Goal: Entertainment & Leisure: Consume media (video, audio)

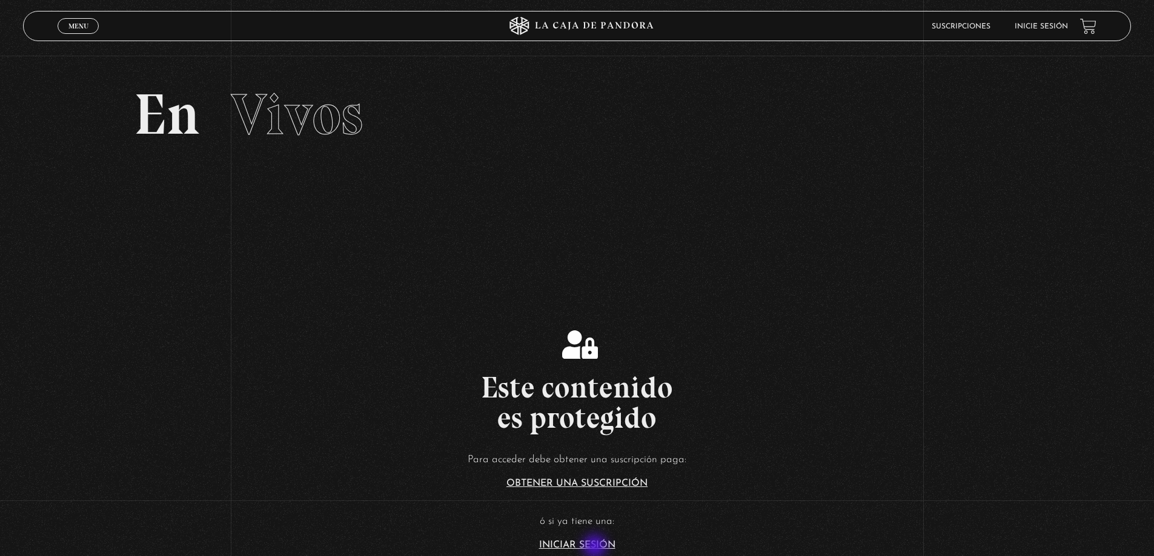
click at [595, 547] on link "Iniciar Sesión" at bounding box center [577, 546] width 76 height 10
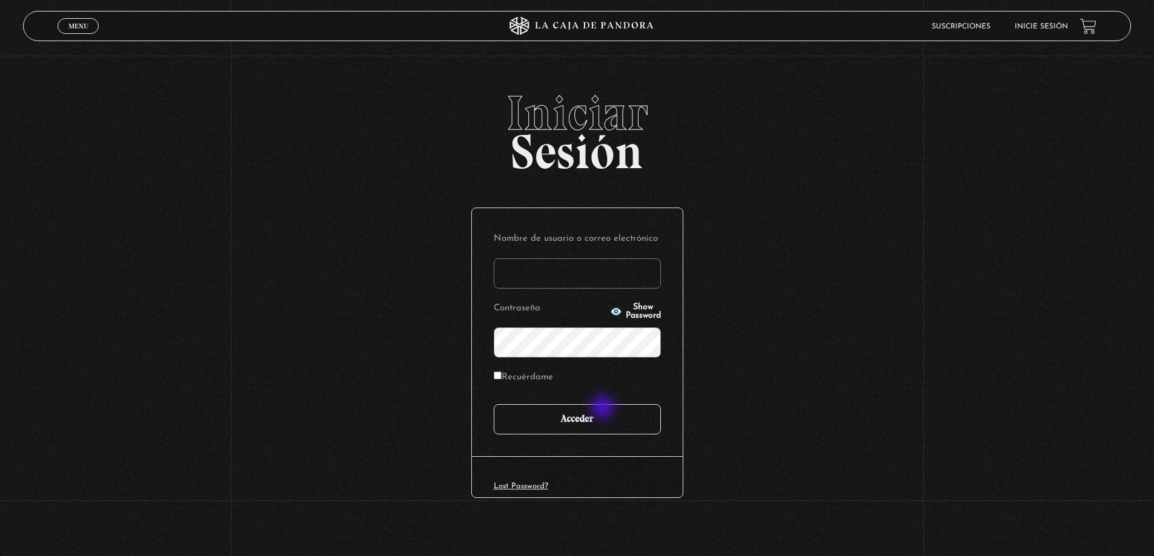
type input "carlomena"
click at [596, 427] on input "Acceder" at bounding box center [577, 419] width 167 height 30
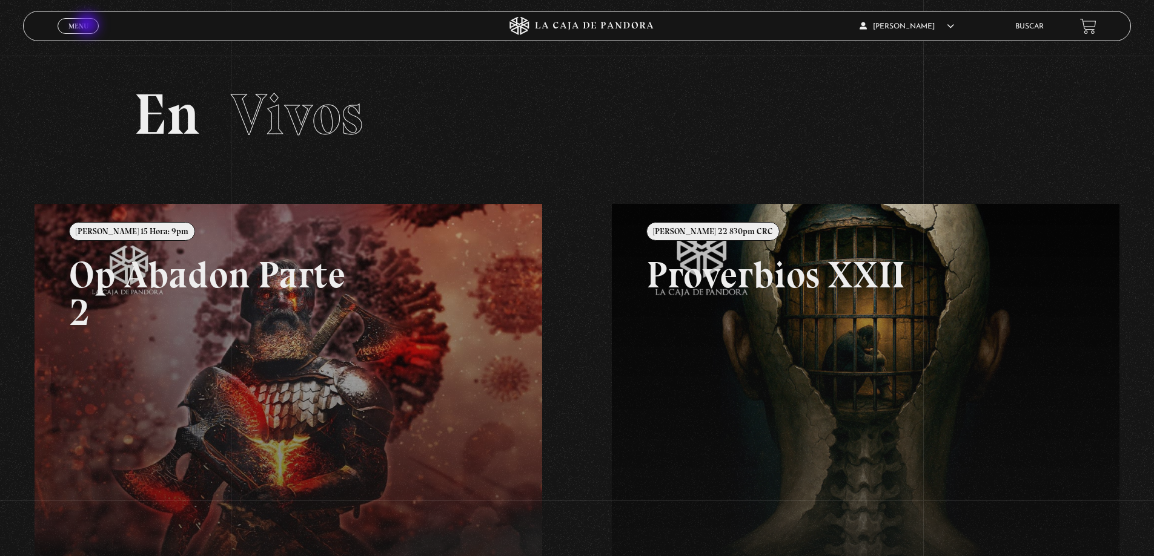
click at [88, 25] on span "Menu" at bounding box center [78, 25] width 20 height 7
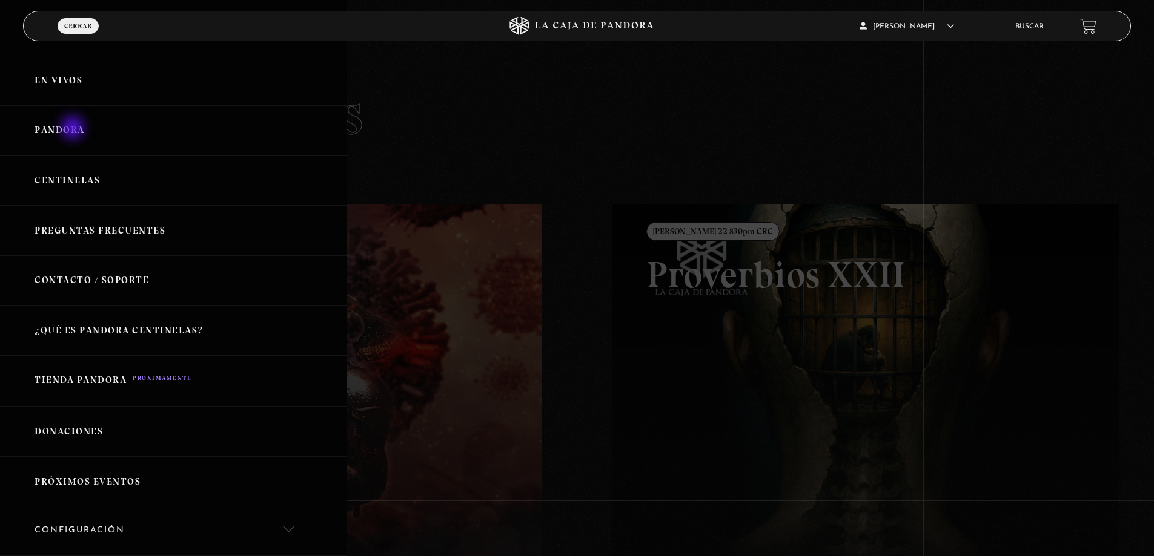
click at [74, 129] on link "Pandora" at bounding box center [173, 130] width 346 height 50
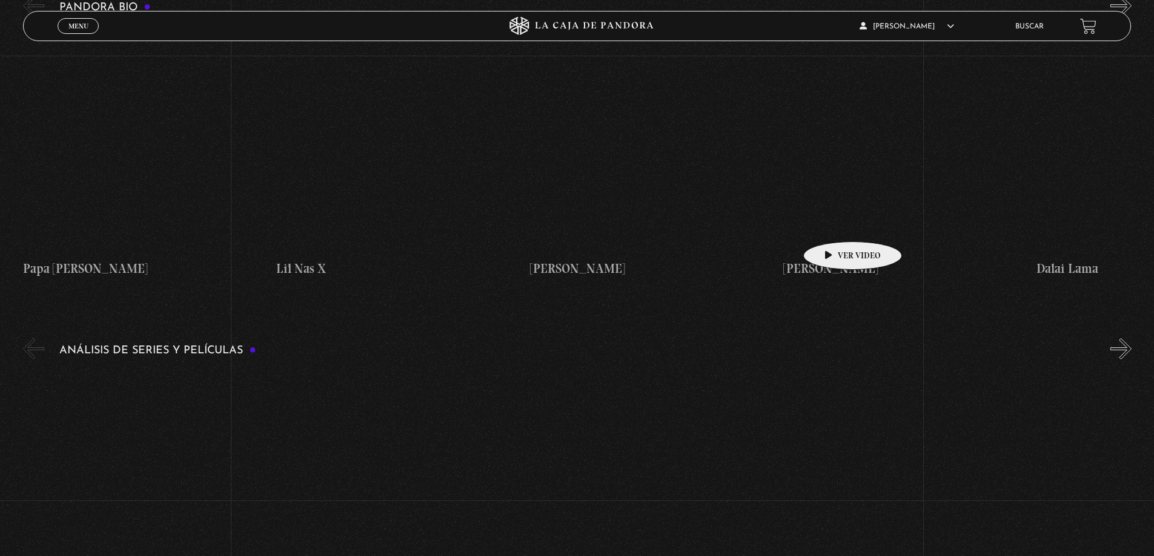
scroll to position [2119, 0]
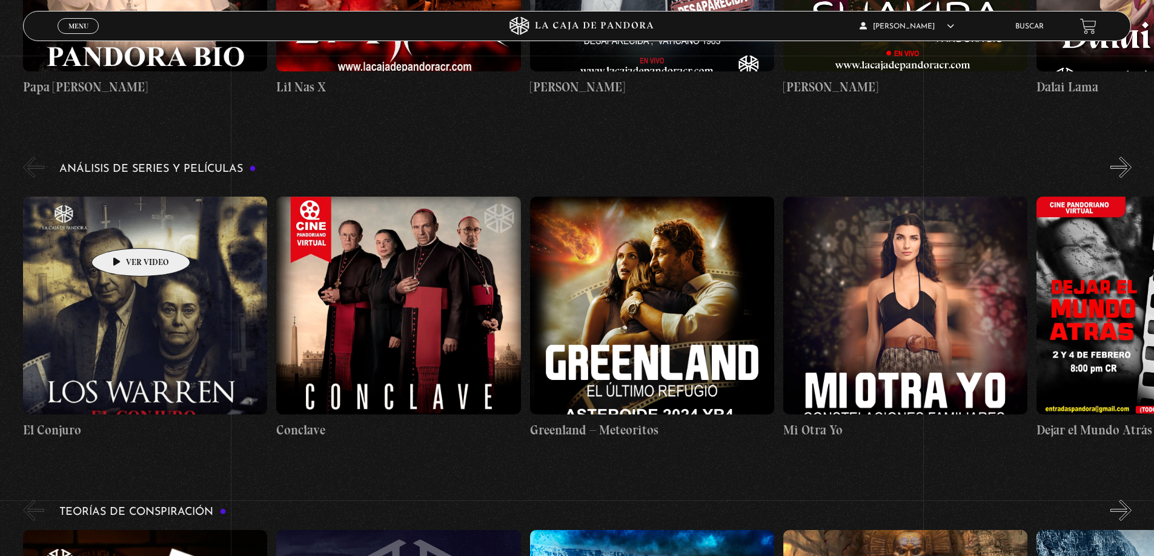
click at [114, 228] on figure at bounding box center [145, 306] width 244 height 218
